Goal: Task Accomplishment & Management: Use online tool/utility

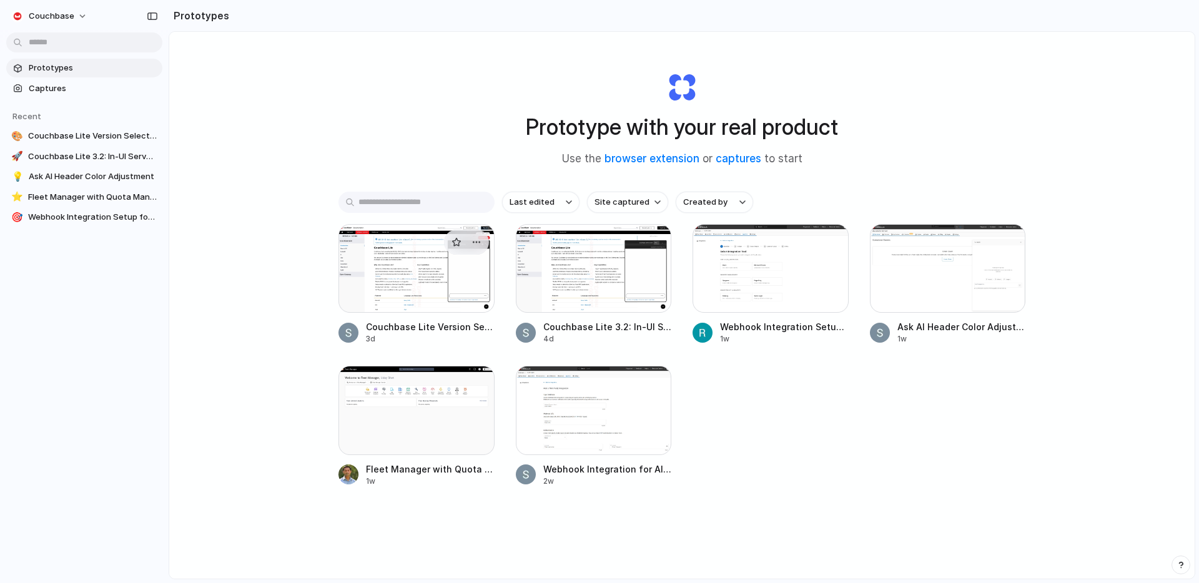
click at [442, 267] on div at bounding box center [416, 268] width 156 height 89
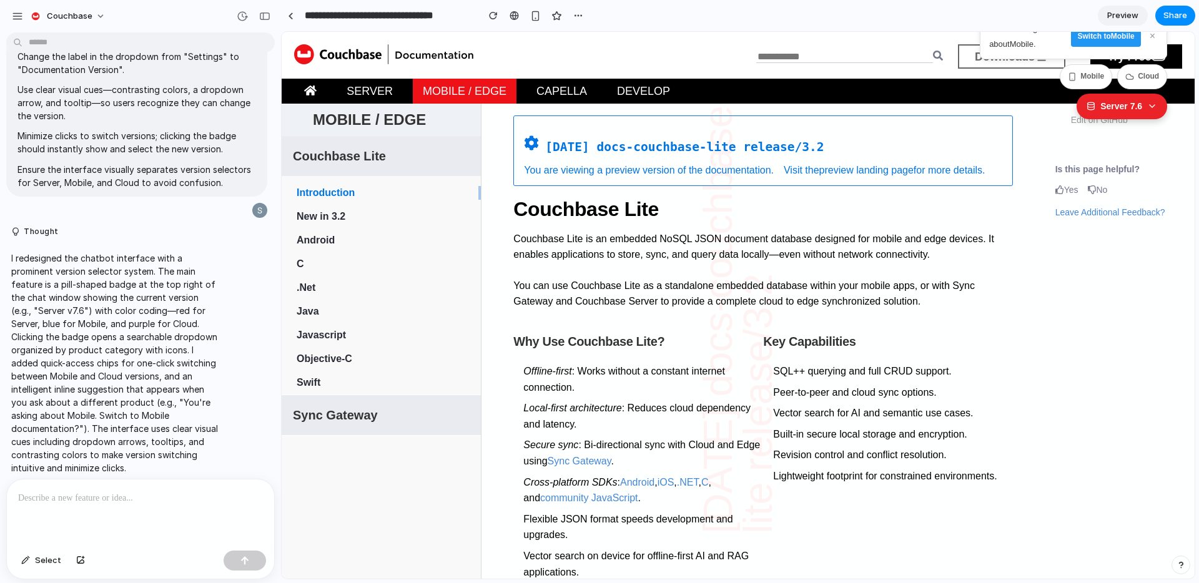
click at [1147, 109] on icon at bounding box center [1152, 106] width 10 height 10
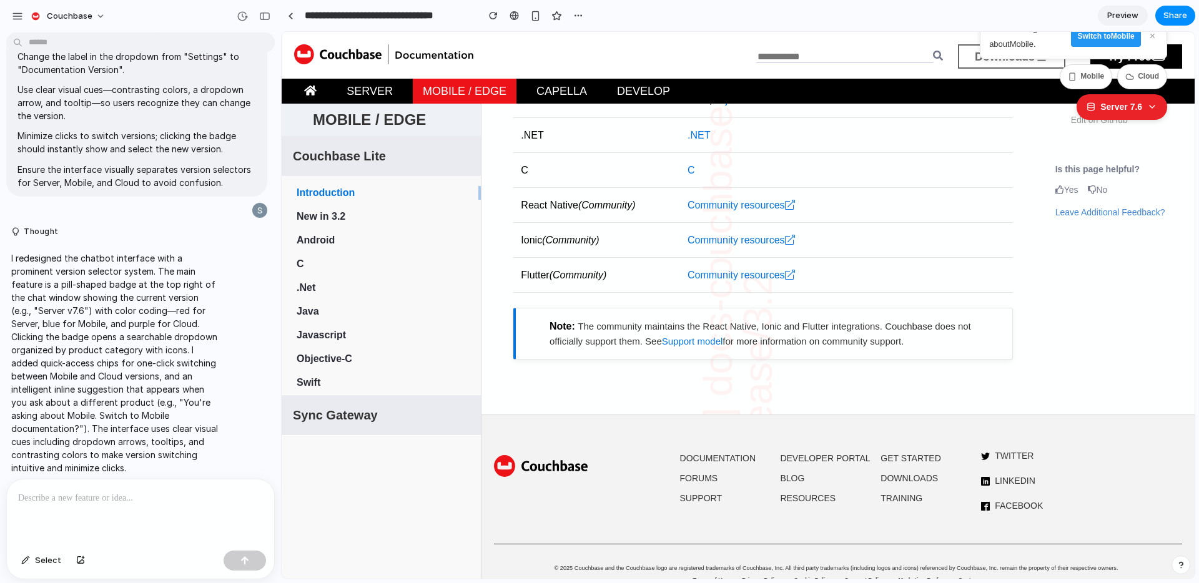
scroll to position [646, 0]
click at [125, 506] on div at bounding box center [140, 512] width 267 height 66
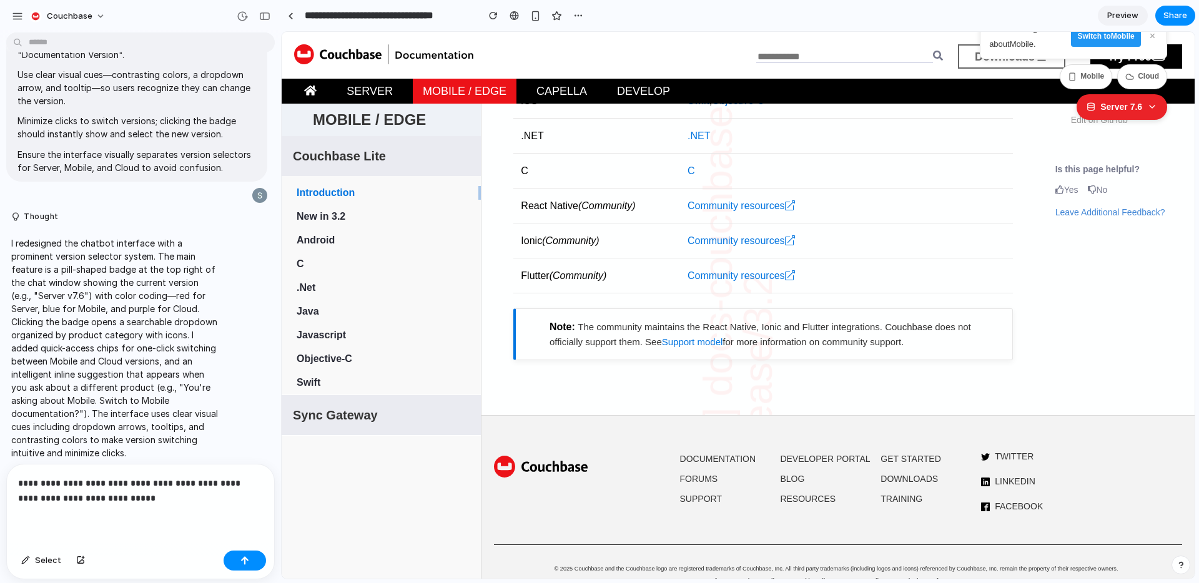
scroll to position [353, 0]
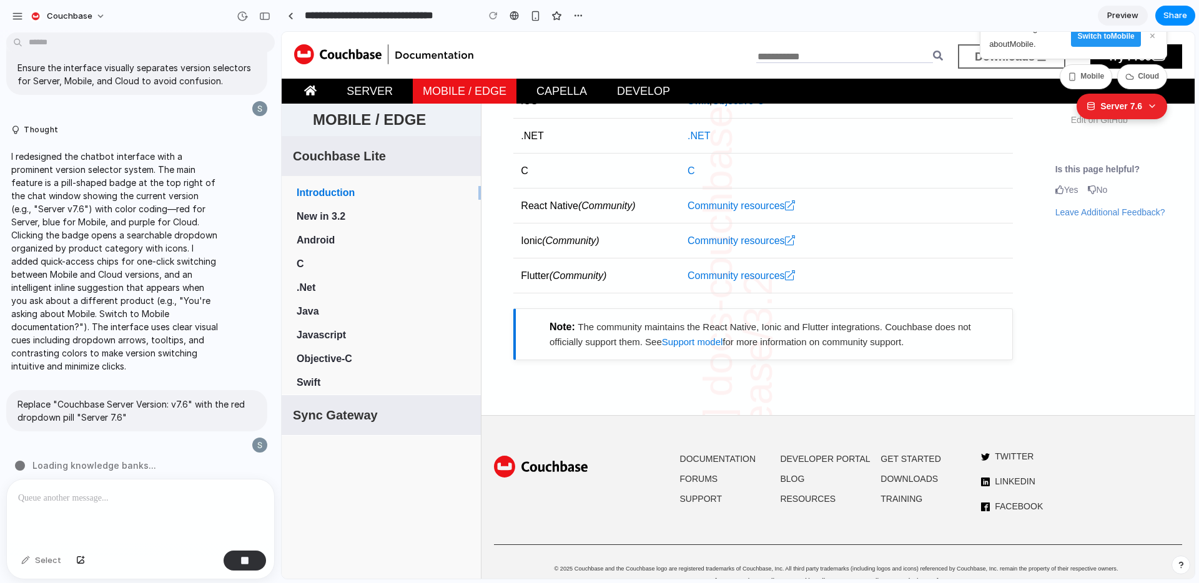
click at [1147, 104] on icon at bounding box center [1152, 106] width 10 height 10
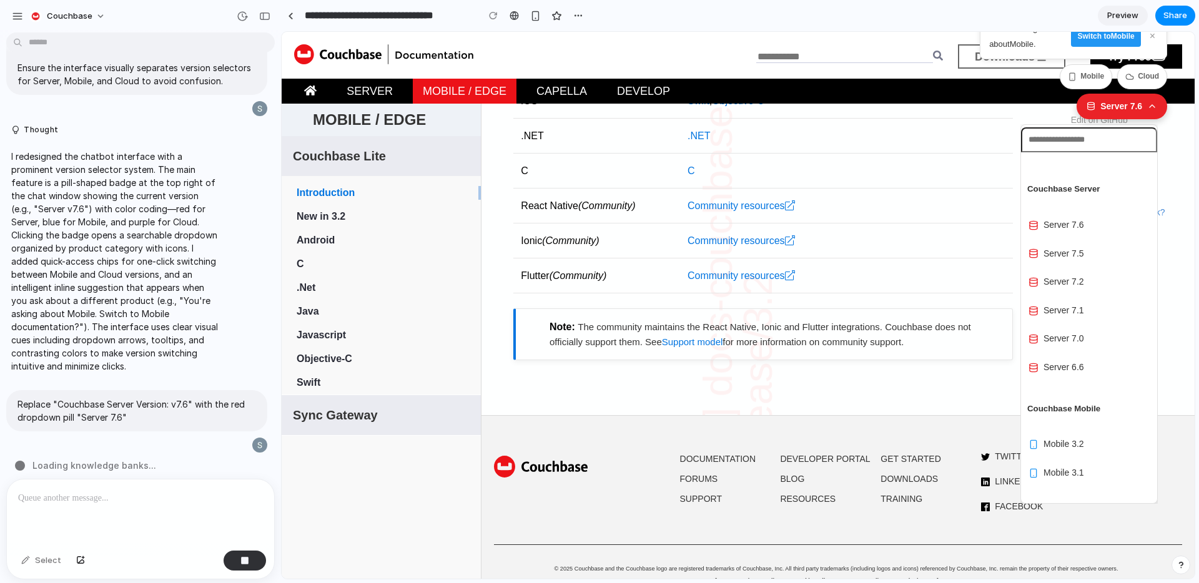
click at [1147, 105] on icon at bounding box center [1152, 106] width 10 height 10
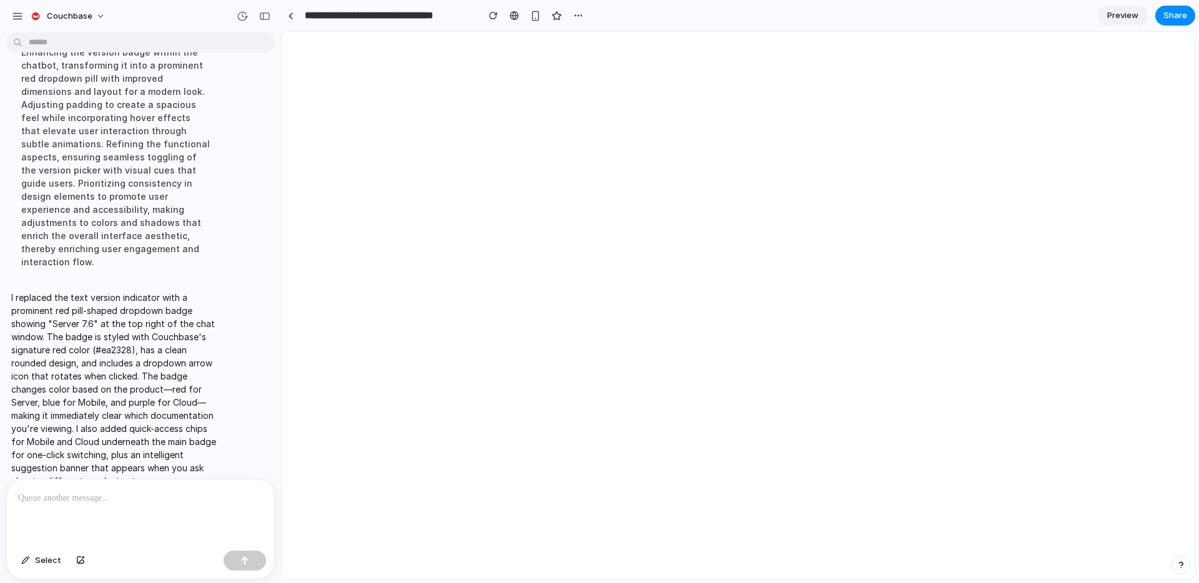
scroll to position [0, 0]
